Goal: Task Accomplishment & Management: Use online tool/utility

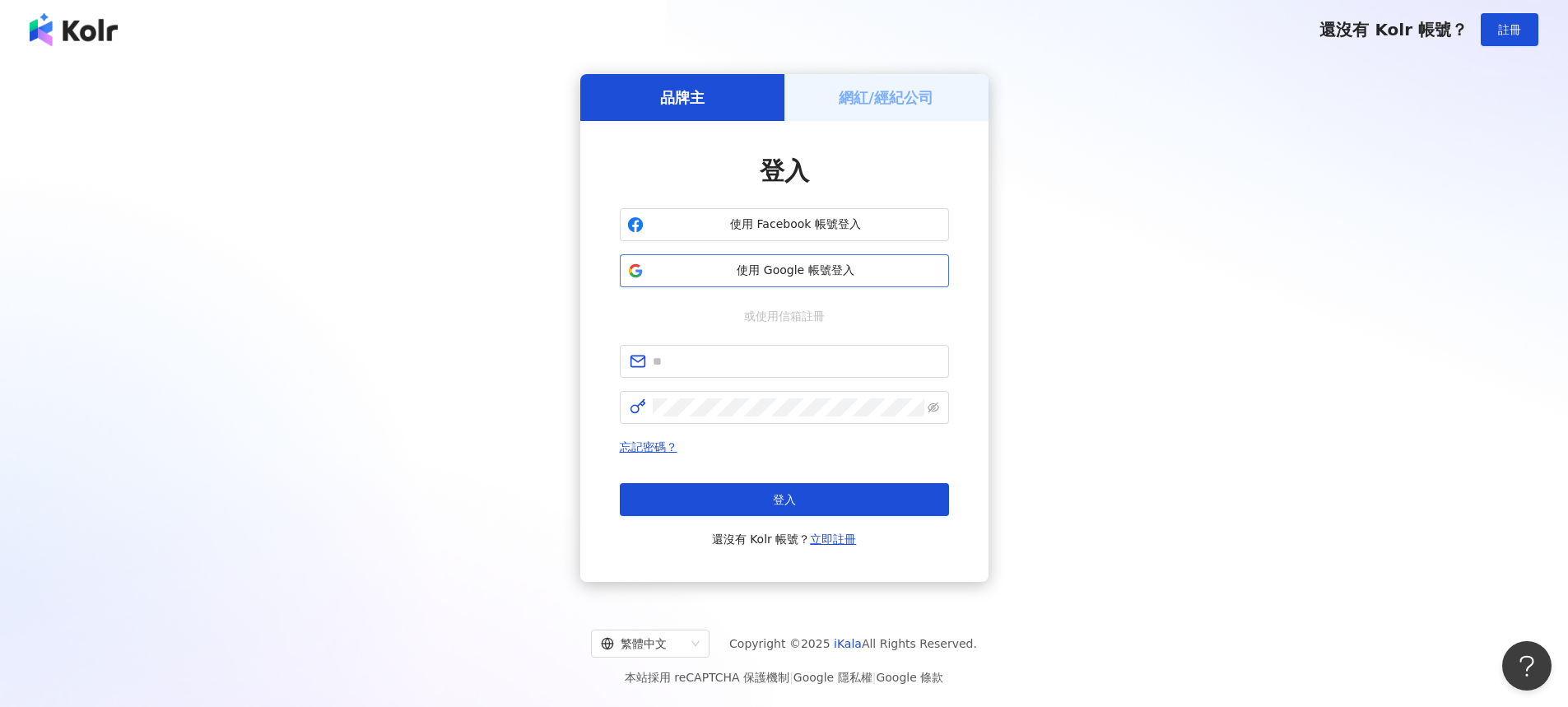
click at [907, 275] on span "使用 Google 帳號登入" at bounding box center [795, 270] width 291 height 16
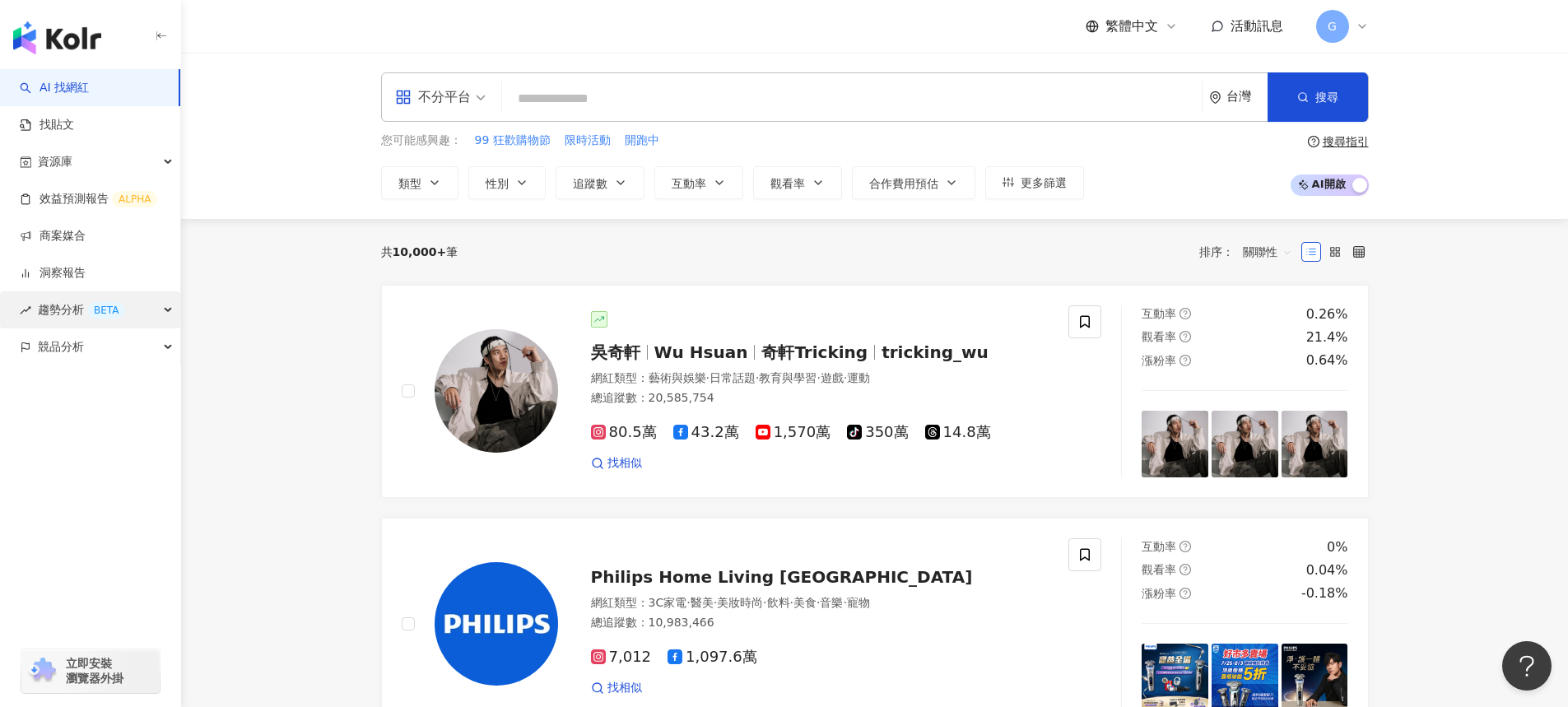
click at [55, 311] on span "趨勢分析 BETA" at bounding box center [81, 310] width 87 height 37
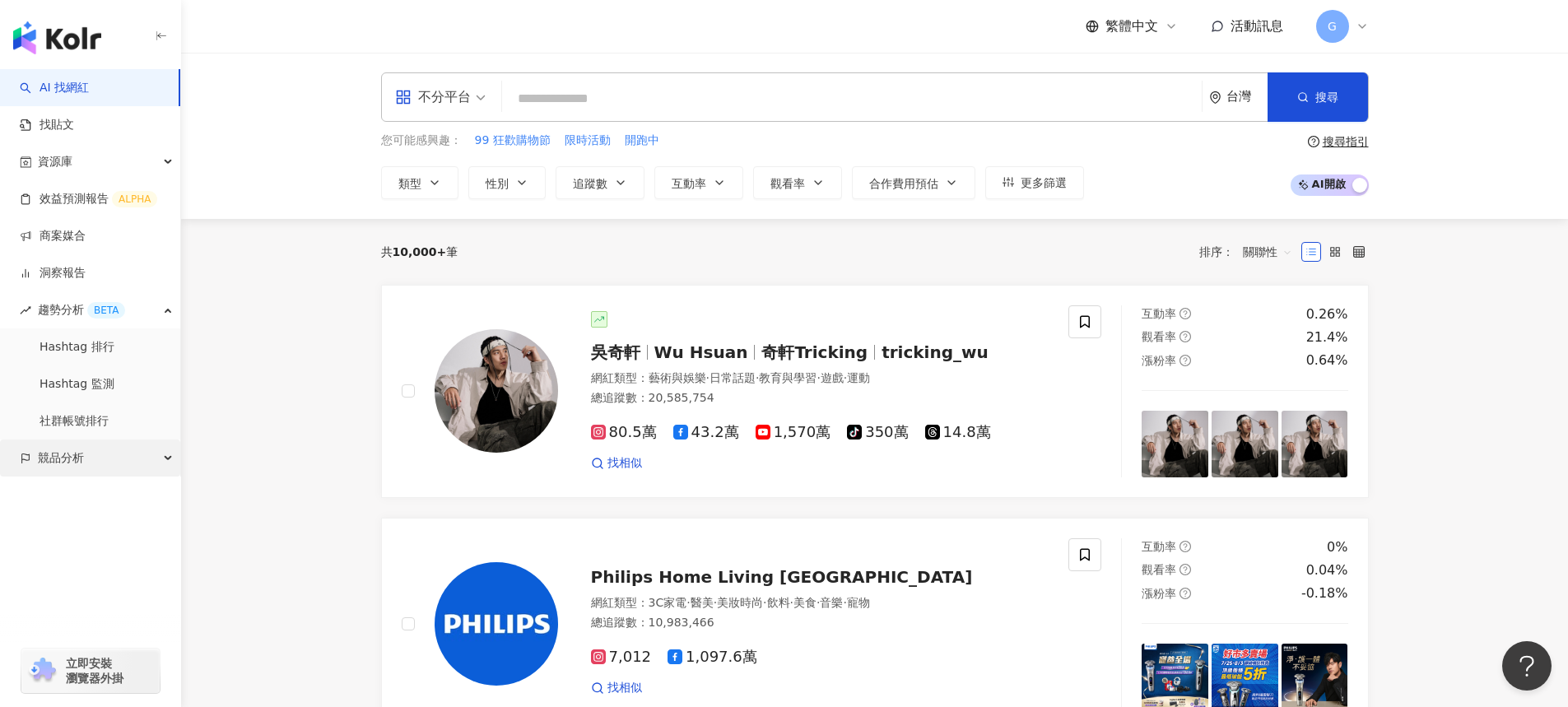
click at [93, 463] on div "競品分析" at bounding box center [90, 458] width 180 height 37
click at [109, 504] on link "品牌帳號分析" at bounding box center [74, 495] width 69 height 16
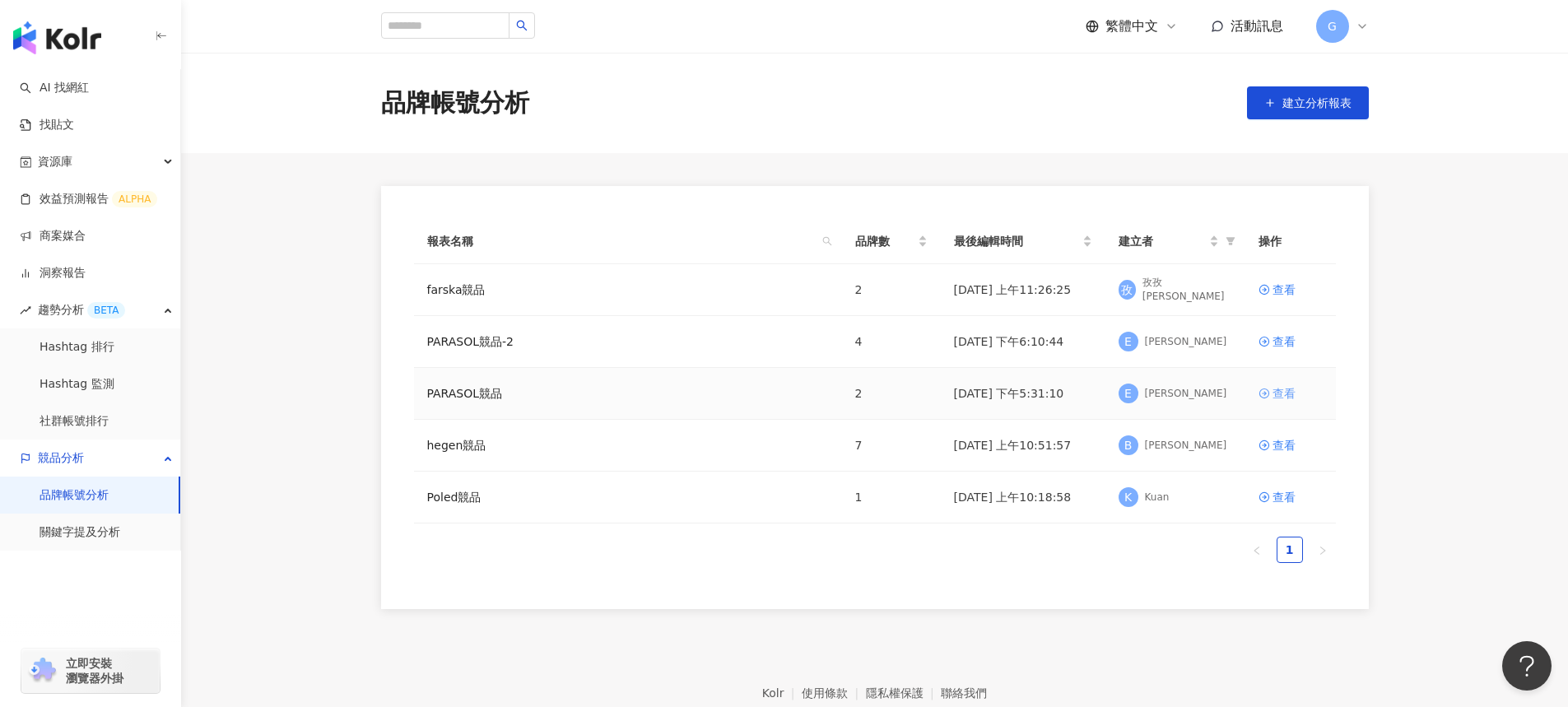
click at [1293, 391] on div "查看" at bounding box center [1284, 393] width 23 height 18
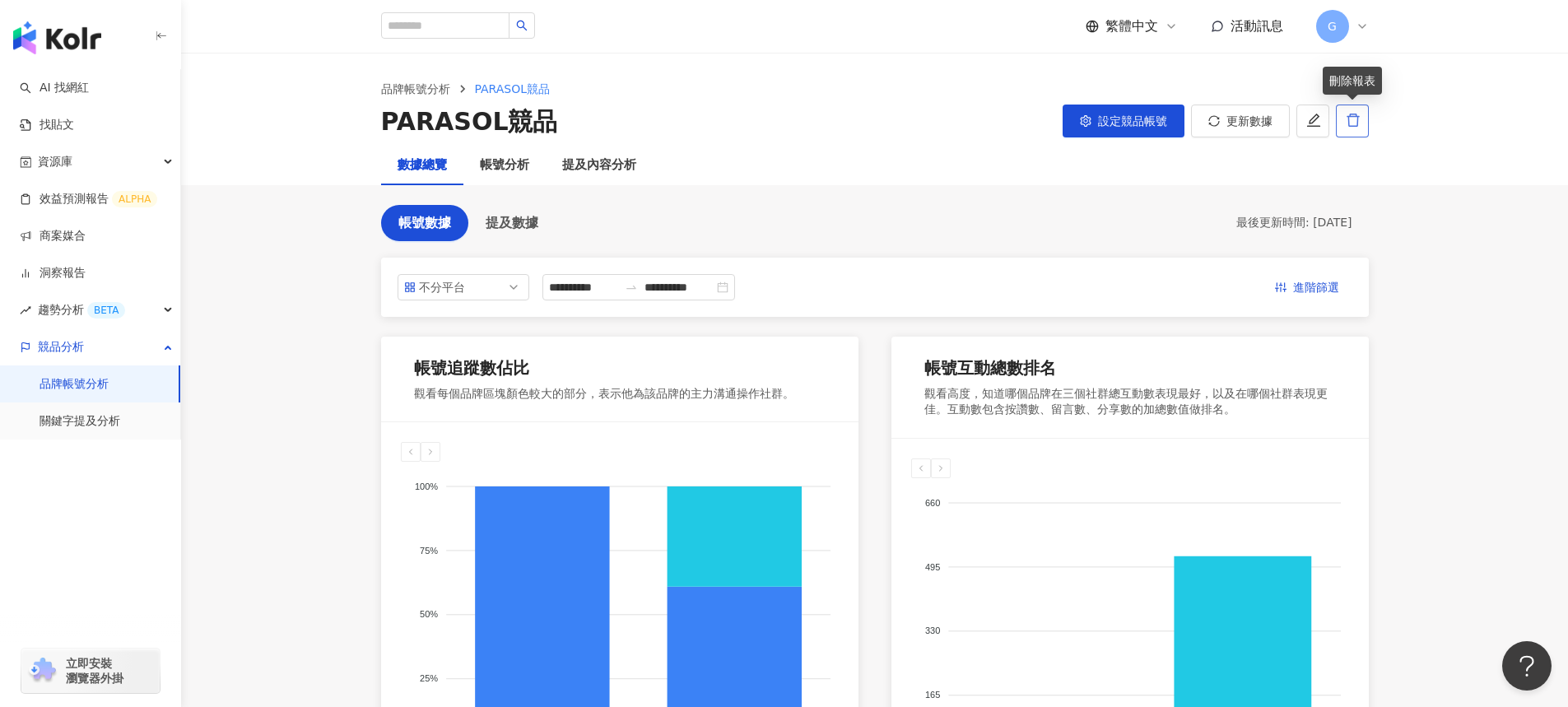
click at [1350, 119] on icon "delete" at bounding box center [1352, 120] width 14 height 14
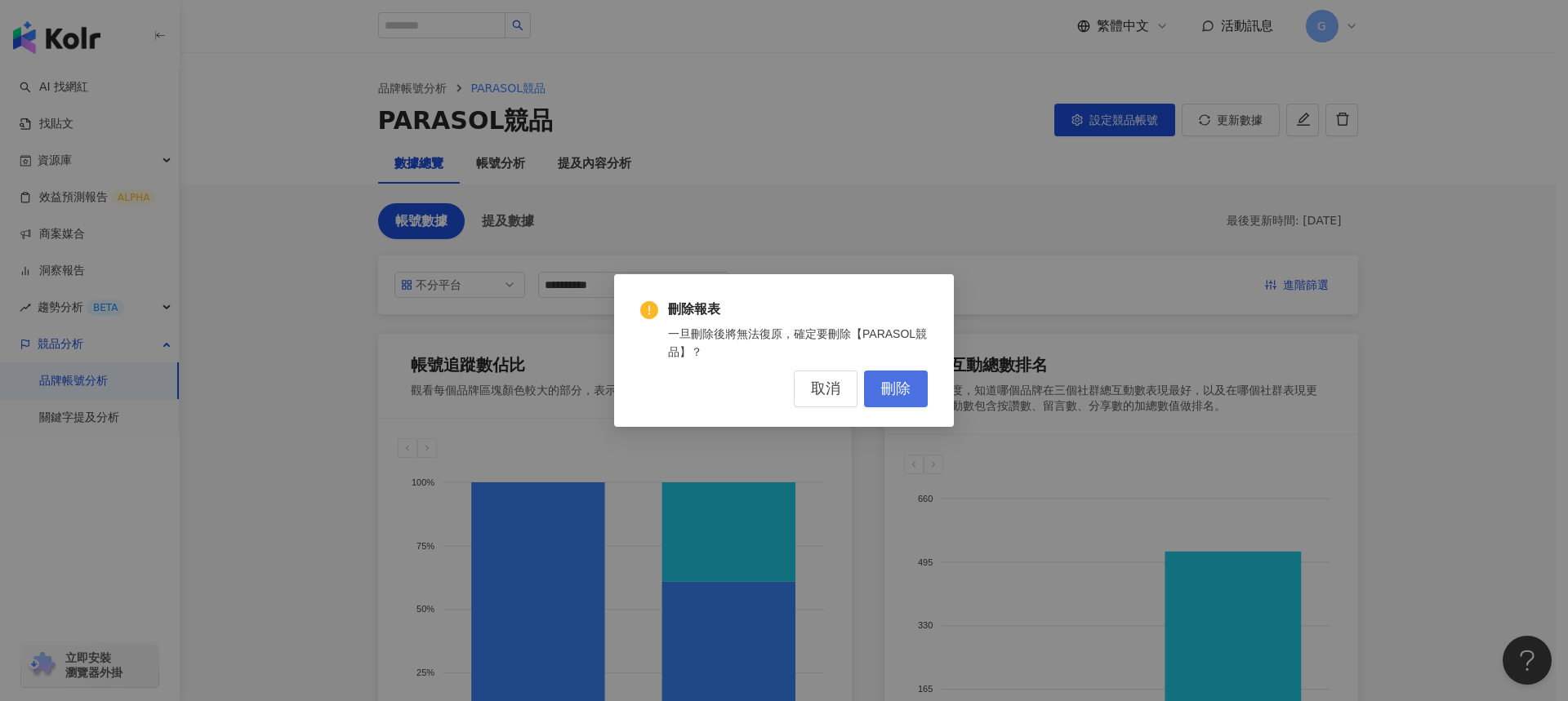
click at [909, 387] on span "刪除" at bounding box center [896, 389] width 29 height 18
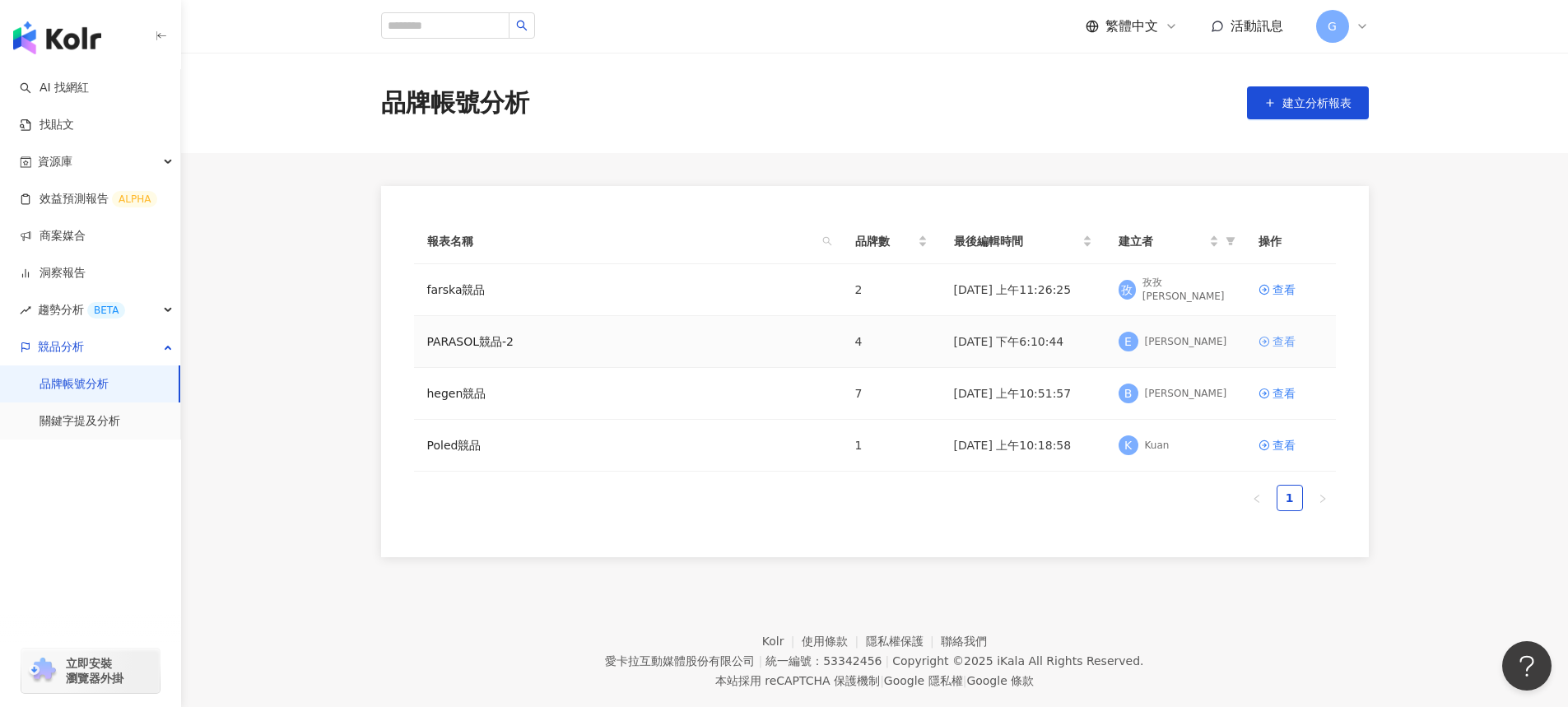
click at [1278, 334] on div "查看" at bounding box center [1284, 341] width 23 height 18
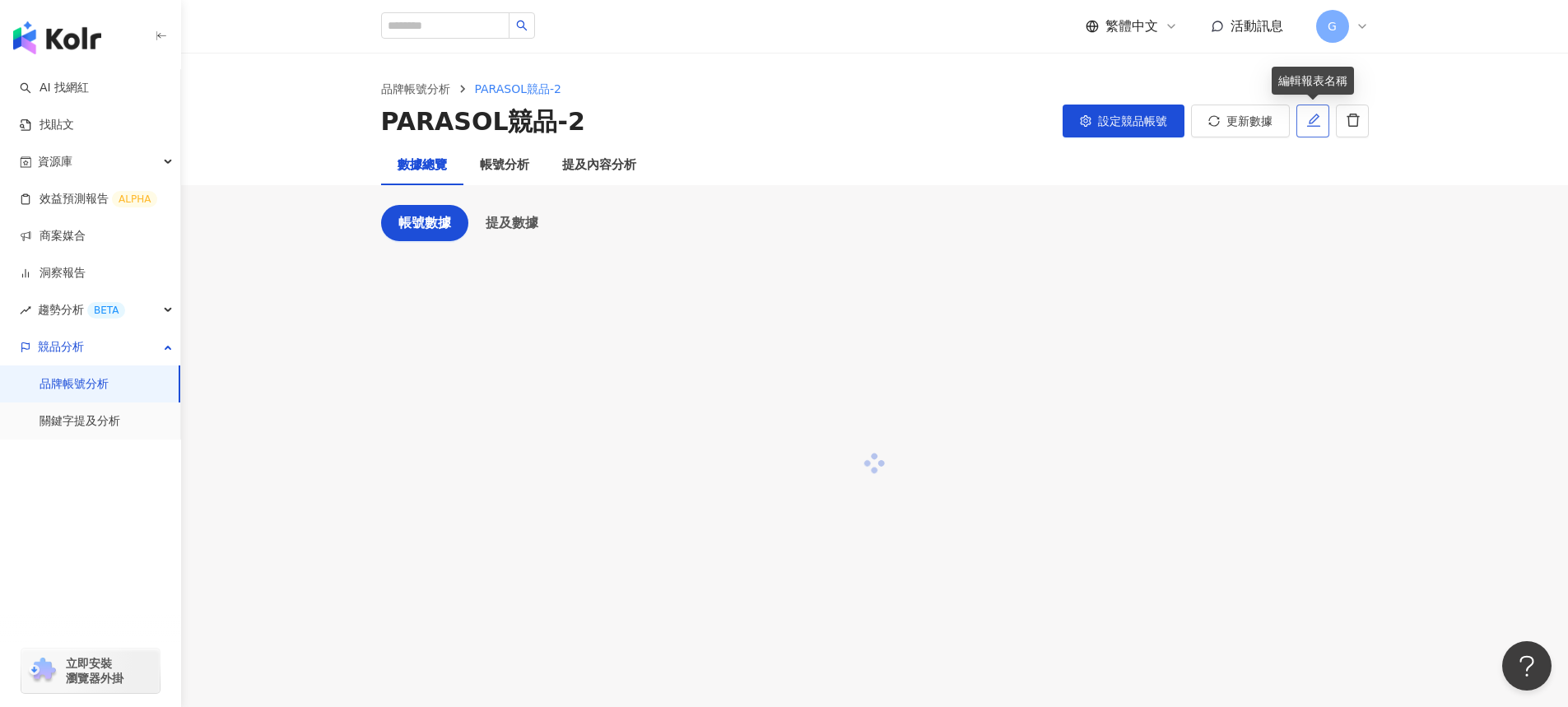
click at [1301, 125] on button "button" at bounding box center [1313, 121] width 33 height 33
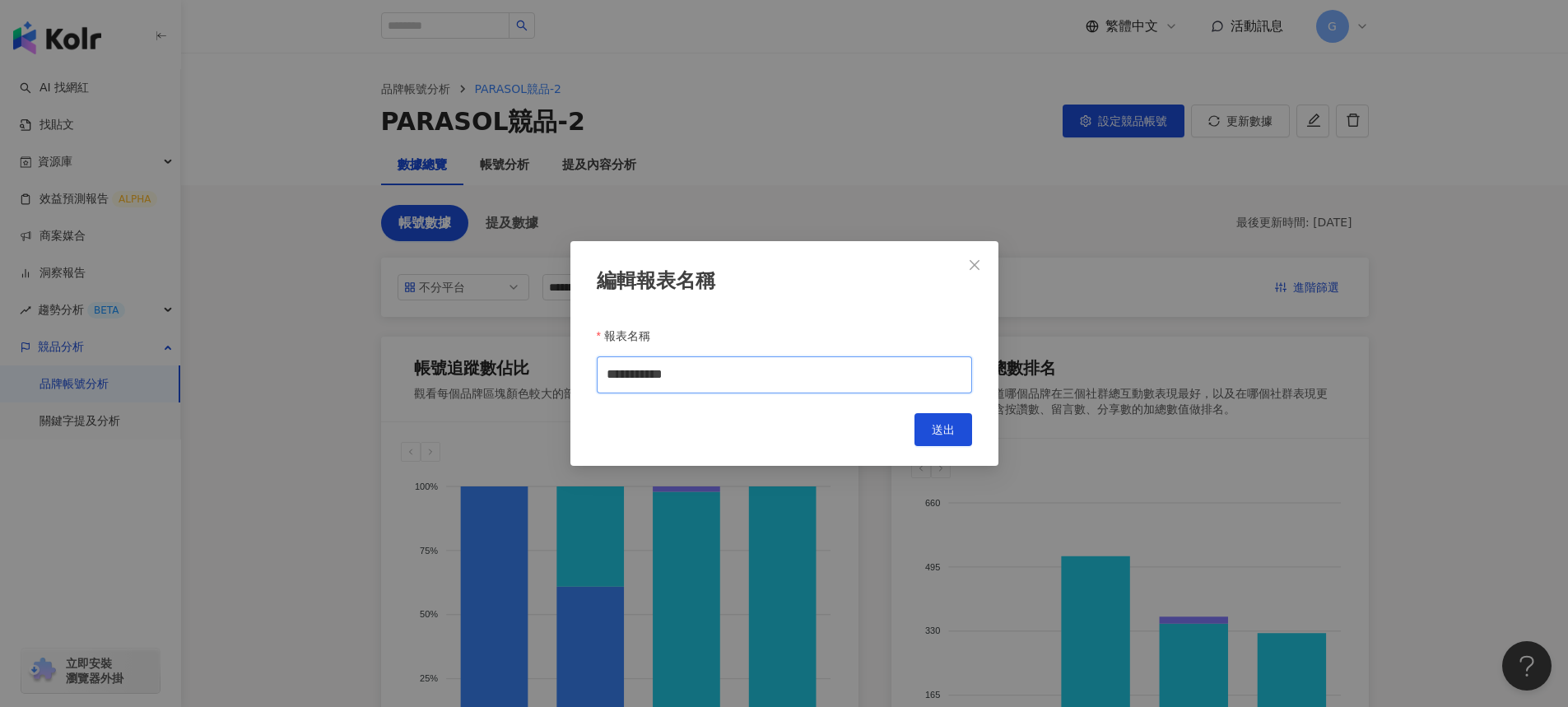
click at [803, 376] on input "**********" at bounding box center [784, 375] width 375 height 37
type input "*********"
click at [935, 432] on span "送出" at bounding box center [943, 430] width 23 height 14
